Goal: Information Seeking & Learning: Learn about a topic

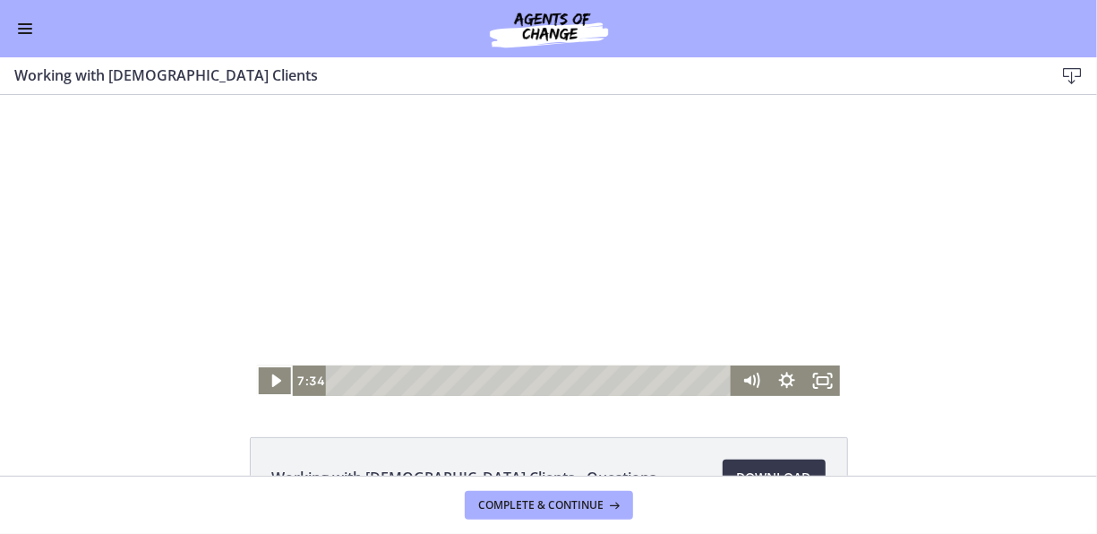
scroll to position [127, 0]
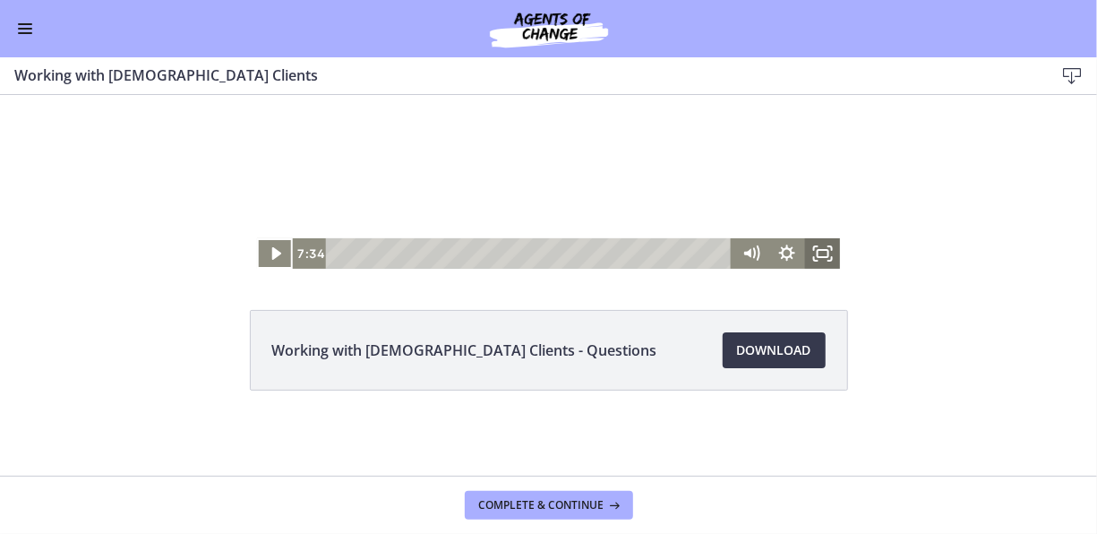
click at [818, 254] on icon "Fullscreen" at bounding box center [822, 254] width 36 height 30
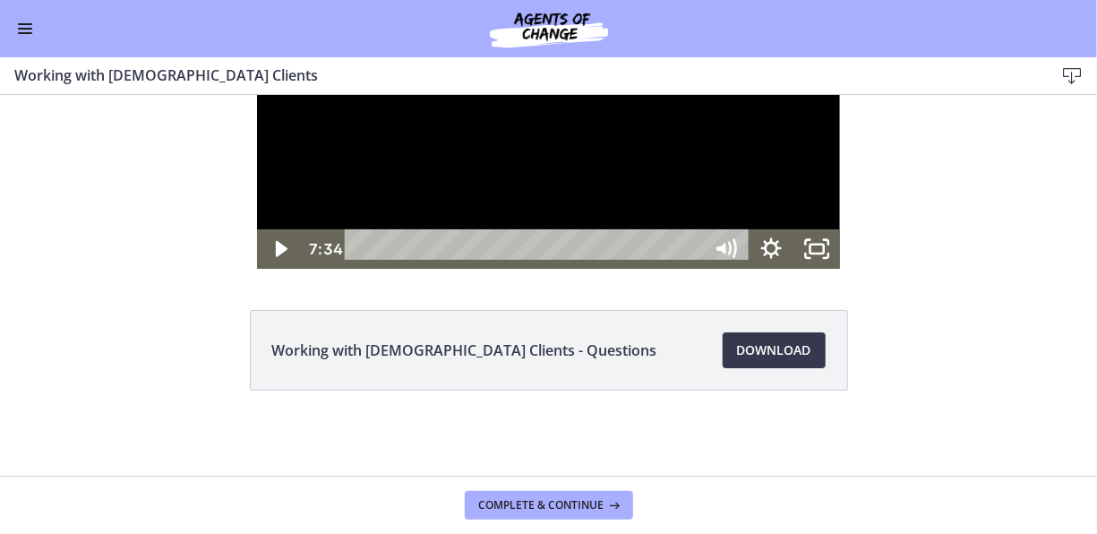
scroll to position [0, 0]
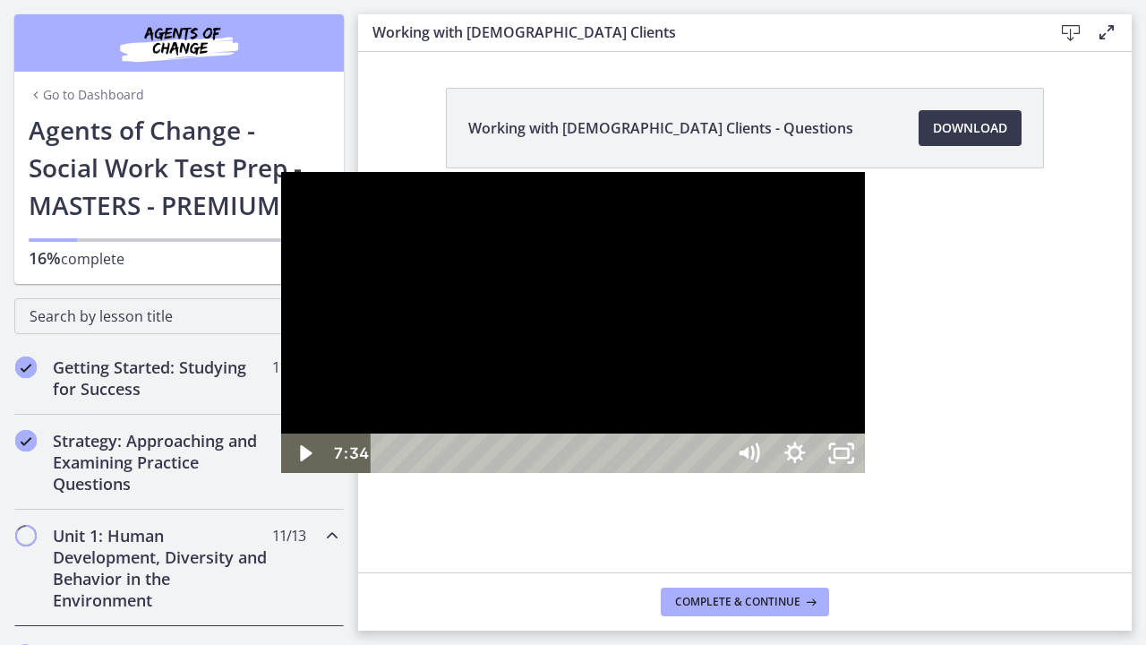
click at [865, 338] on div at bounding box center [573, 322] width 584 height 301
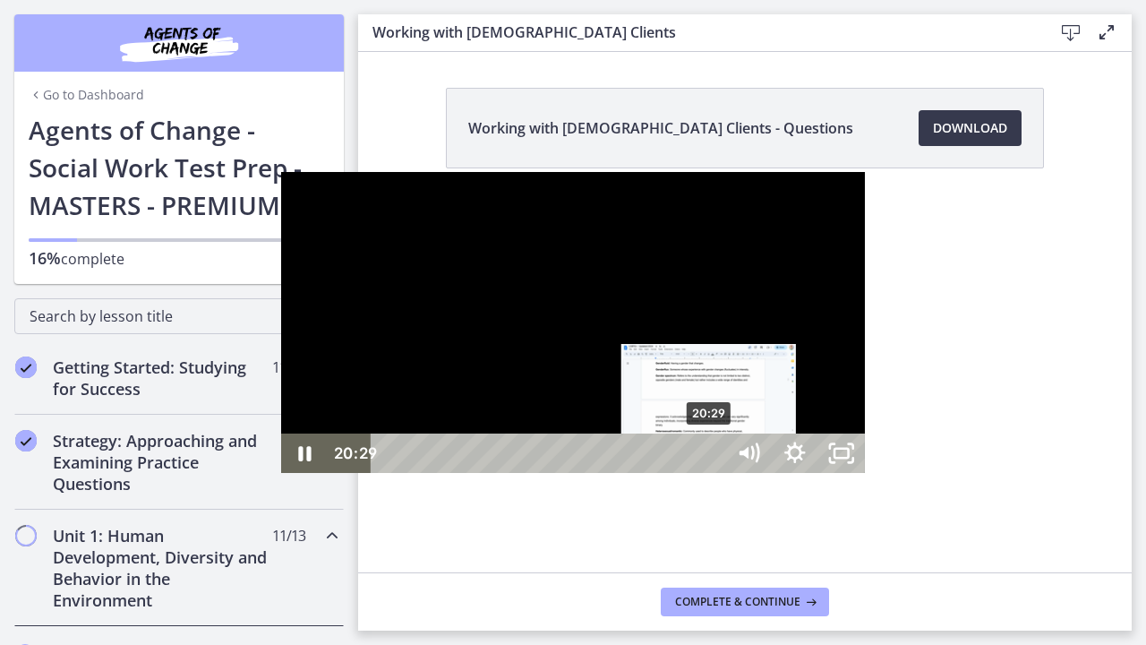
click at [430, 473] on div "20:29" at bounding box center [551, 452] width 326 height 39
click at [701, 460] on div "Playbar" at bounding box center [707, 453] width 13 height 13
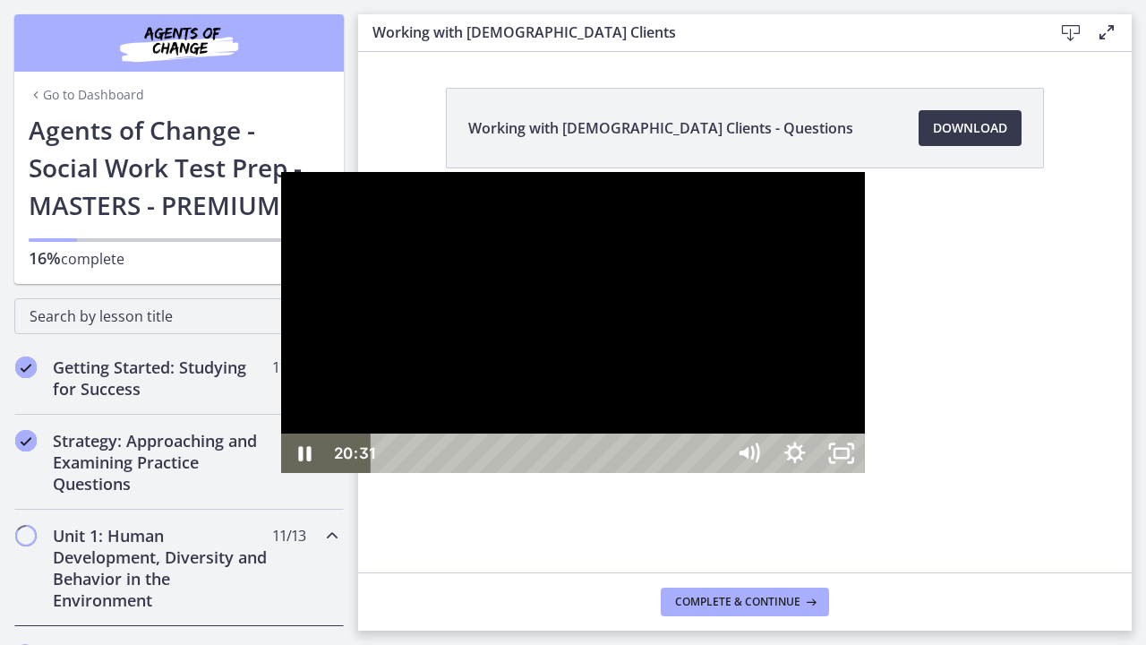
click at [281, 317] on div at bounding box center [573, 322] width 584 height 301
click at [557, 399] on div at bounding box center [573, 322] width 584 height 301
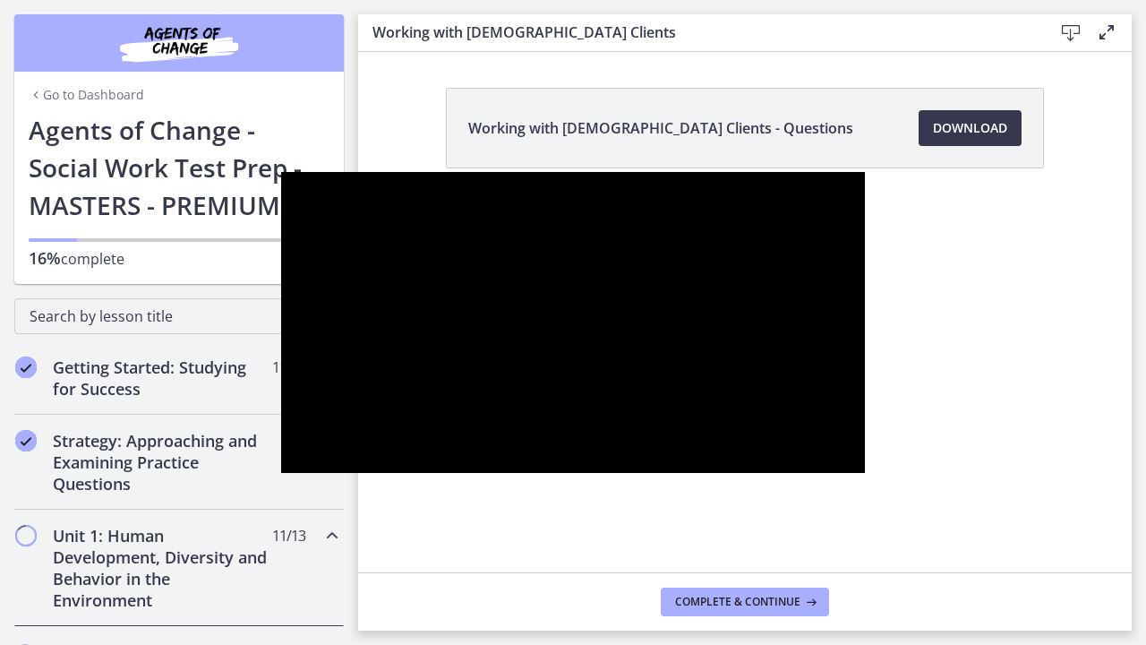
click at [853, 448] on div at bounding box center [573, 322] width 584 height 301
click at [281, 317] on div at bounding box center [573, 322] width 584 height 301
click at [808, 371] on div at bounding box center [573, 322] width 584 height 301
click at [837, 473] on div at bounding box center [573, 322] width 584 height 301
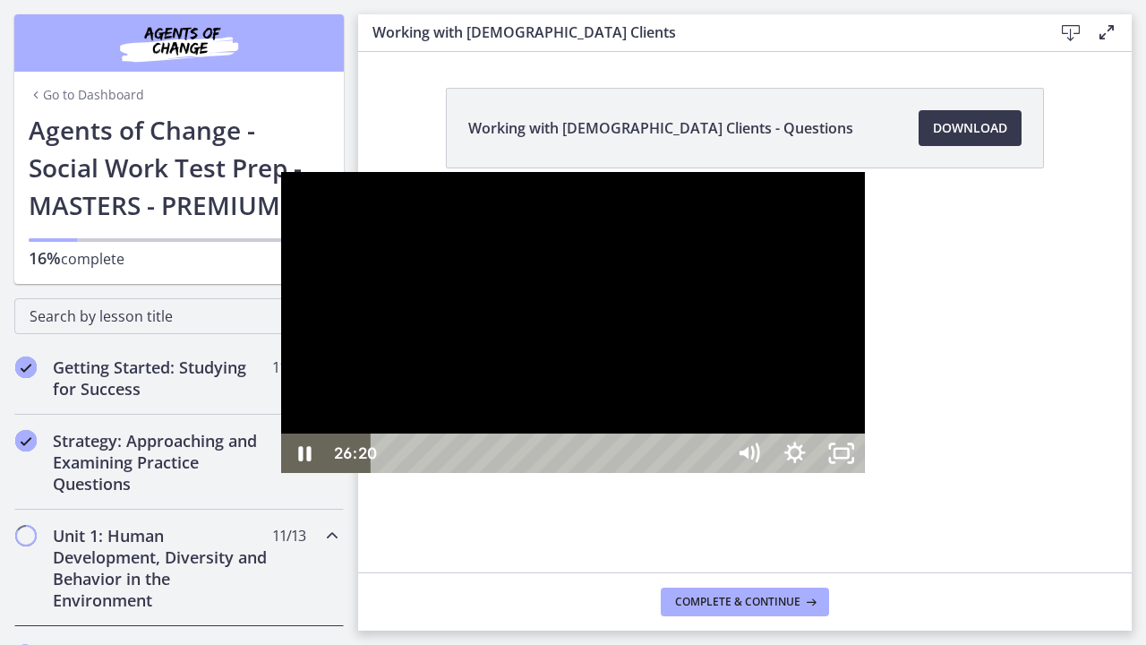
click at [856, 317] on div at bounding box center [573, 322] width 584 height 301
click at [853, 399] on div at bounding box center [573, 322] width 584 height 301
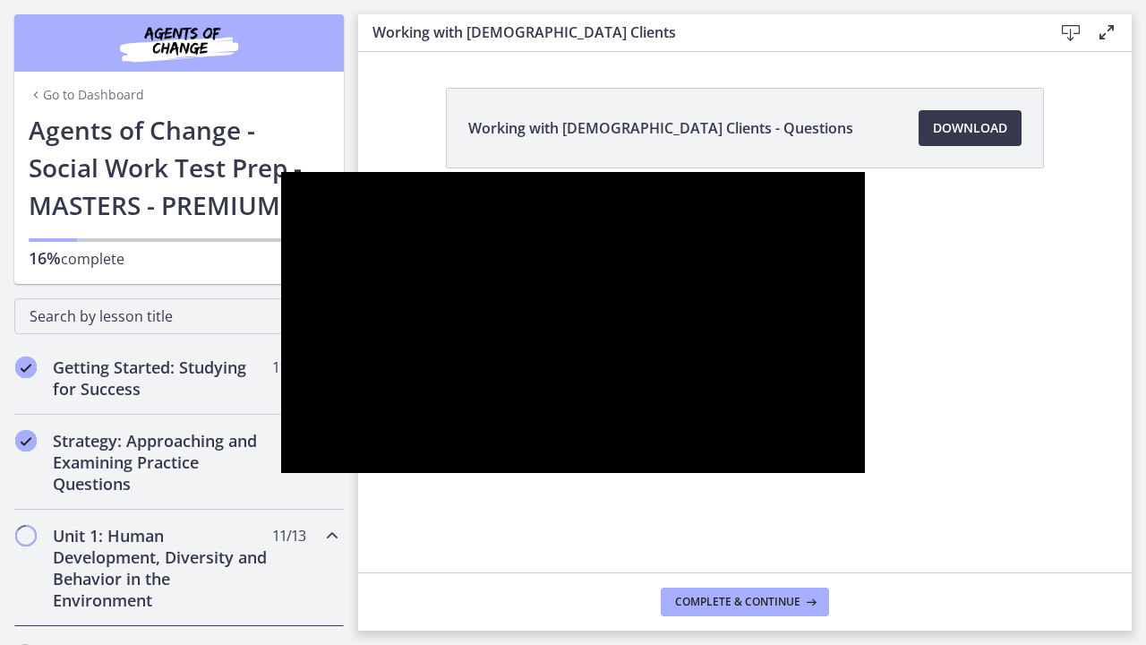
click at [829, 392] on div at bounding box center [573, 322] width 584 height 301
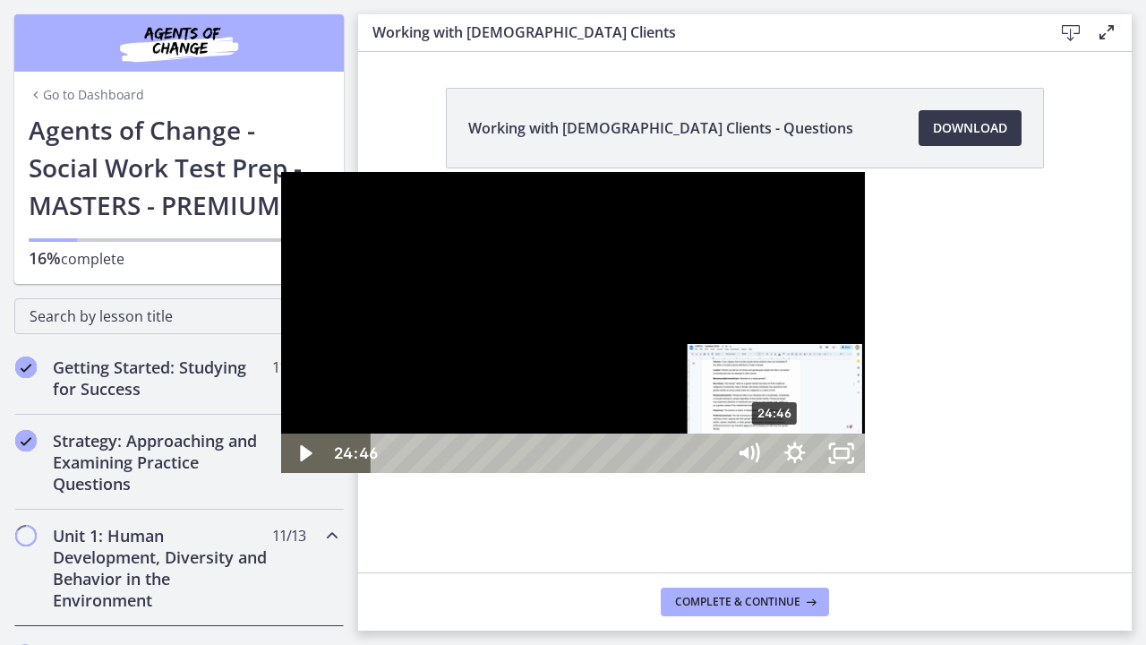
click at [497, 473] on div "24:46" at bounding box center [551, 452] width 326 height 39
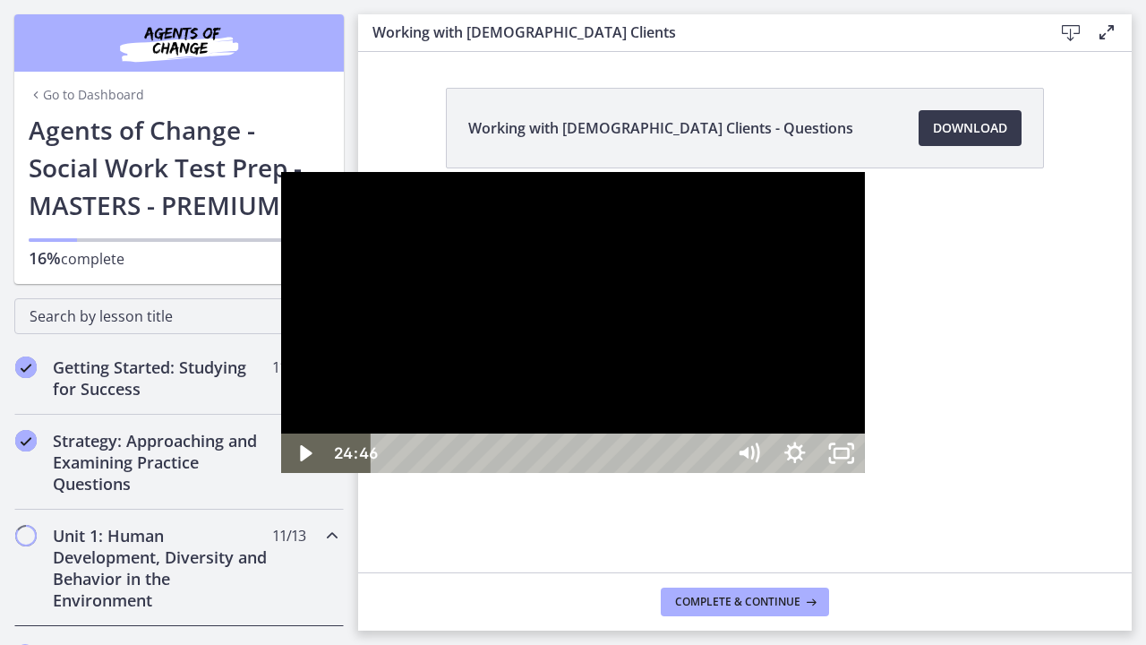
click at [865, 350] on div at bounding box center [573, 322] width 584 height 301
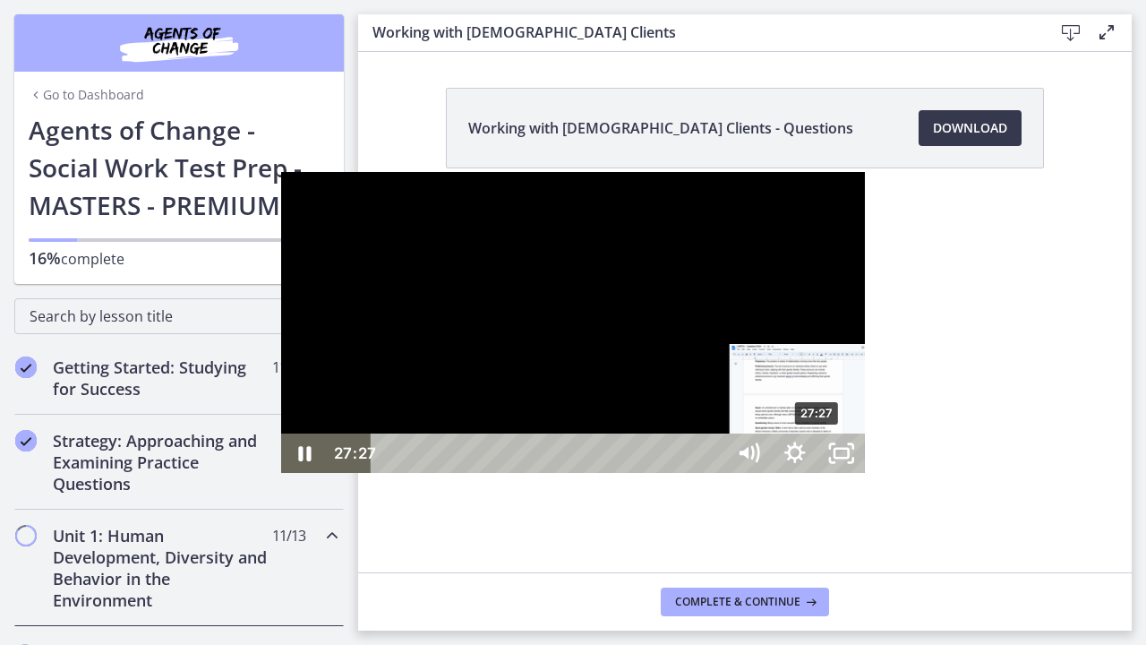
click at [539, 473] on div "27:27" at bounding box center [551, 452] width 326 height 39
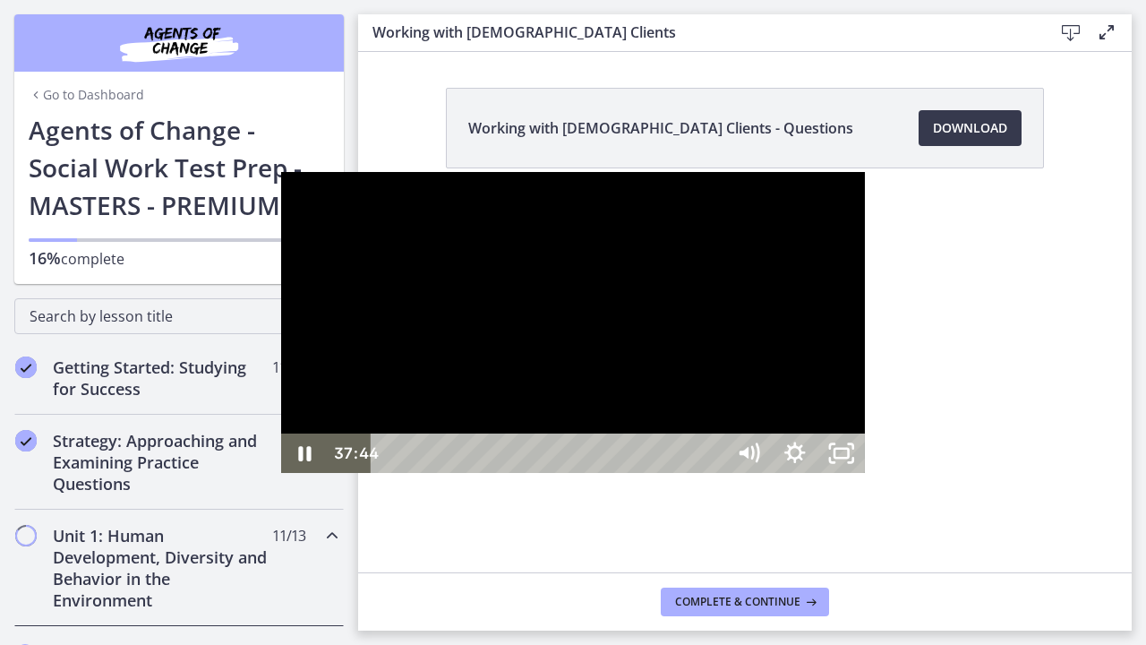
drag, startPoint x: 591, startPoint y: 579, endPoint x: 833, endPoint y: 405, distance: 298.3
click at [833, 405] on div "Click for sound @keyframes VOLUME_SMALL_WAVE_FLASH { 0% { opacity: 0; } 33% { o…" at bounding box center [573, 322] width 584 height 301
click at [865, 356] on div at bounding box center [573, 322] width 584 height 301
click at [714, 473] on div "43:06" at bounding box center [551, 452] width 326 height 39
click at [714, 473] on div "41:51" at bounding box center [551, 452] width 326 height 39
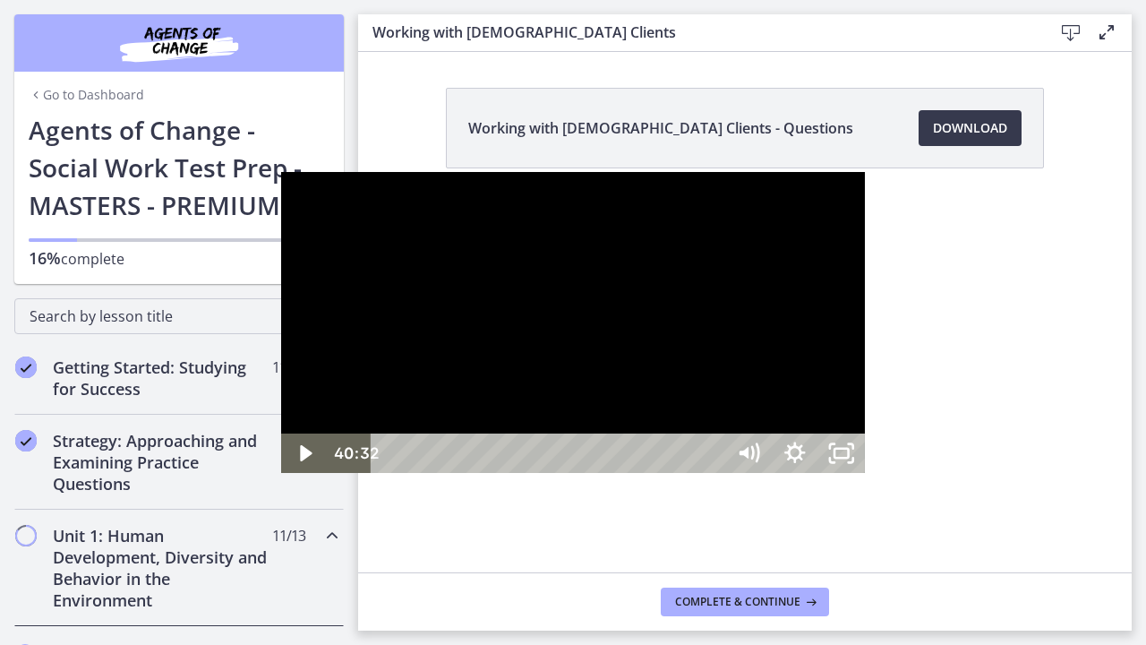
click at [714, 473] on div "40:32" at bounding box center [551, 452] width 326 height 39
click at [660, 473] on div "35:10" at bounding box center [551, 452] width 326 height 39
click at [640, 473] on div "33:54" at bounding box center [551, 452] width 326 height 39
click at [612, 473] on div "32:05" at bounding box center [551, 452] width 326 height 39
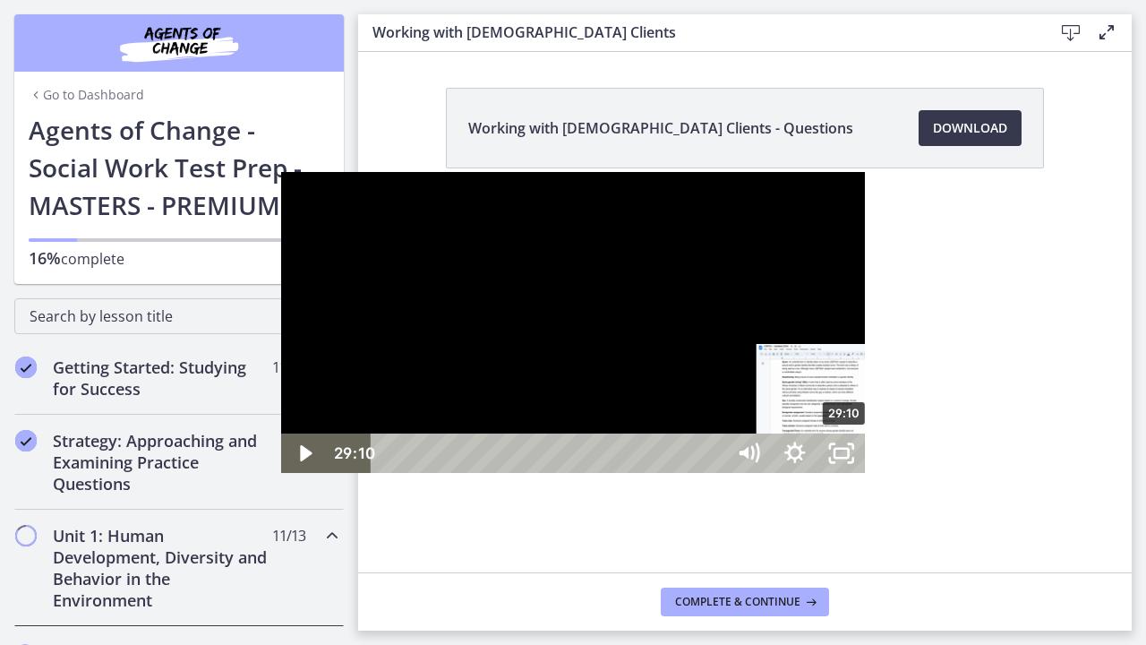
click at [566, 473] on div "29:10" at bounding box center [551, 452] width 326 height 39
click at [544, 473] on div "27:44" at bounding box center [551, 452] width 326 height 39
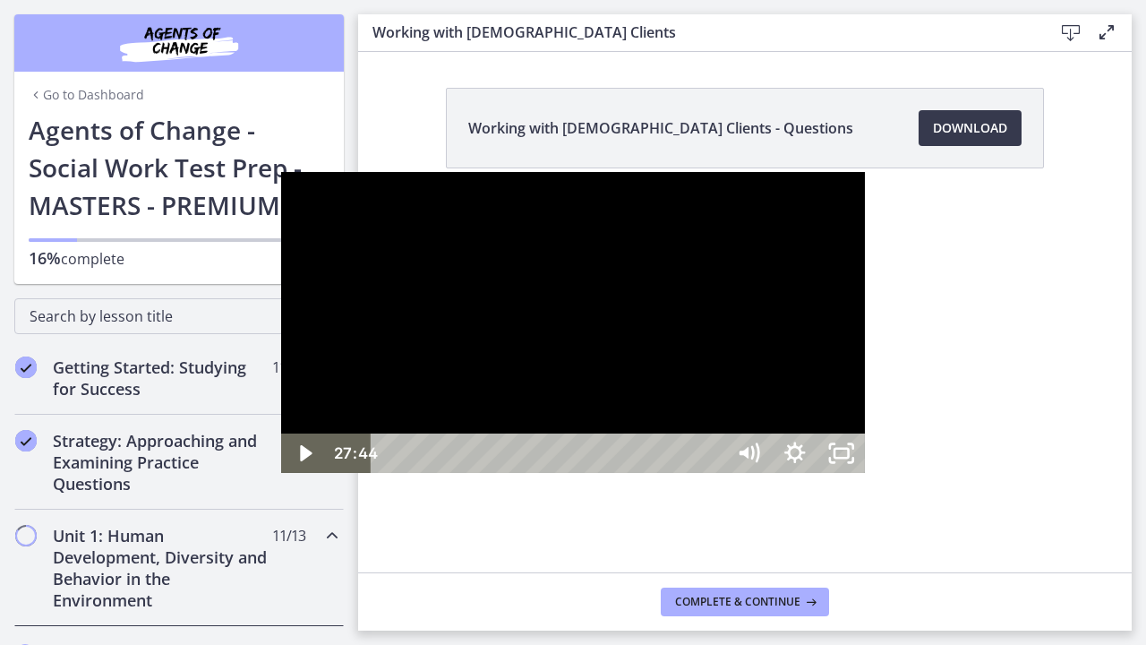
click at [865, 257] on div at bounding box center [573, 322] width 584 height 301
click at [714, 473] on div "40:18" at bounding box center [551, 452] width 326 height 39
click at [865, 372] on div at bounding box center [573, 322] width 584 height 301
click at [714, 473] on div "42:25" at bounding box center [551, 452] width 326 height 39
click at [554, 473] on div at bounding box center [573, 322] width 584 height 301
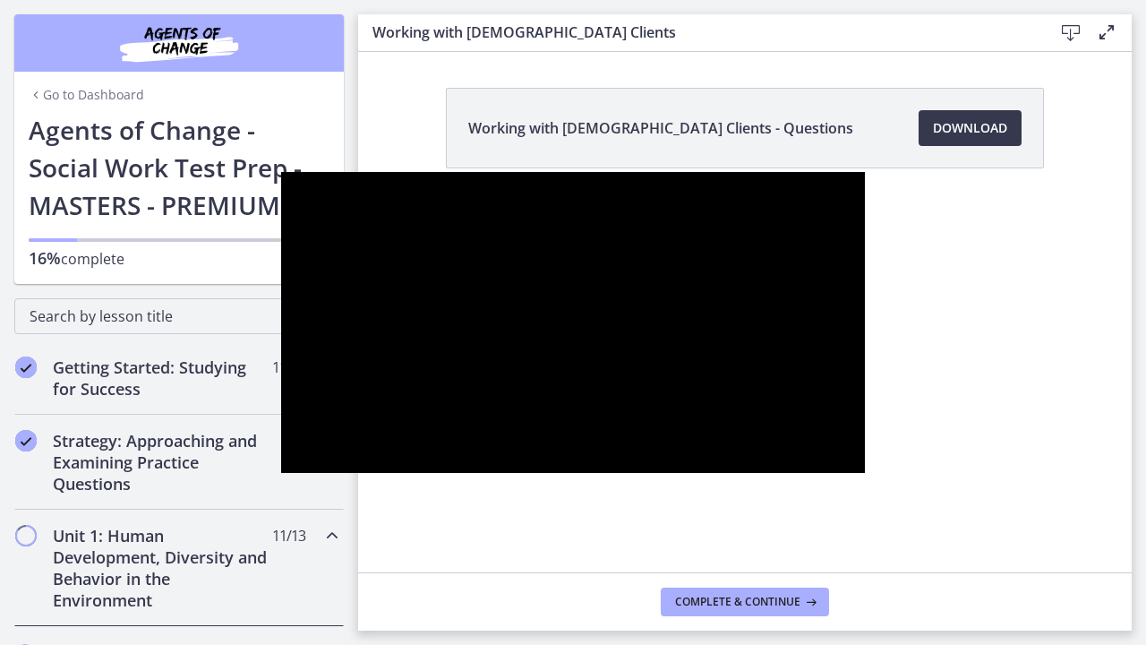
click at [570, 451] on div at bounding box center [573, 322] width 584 height 301
